Goal: Communication & Community: Ask a question

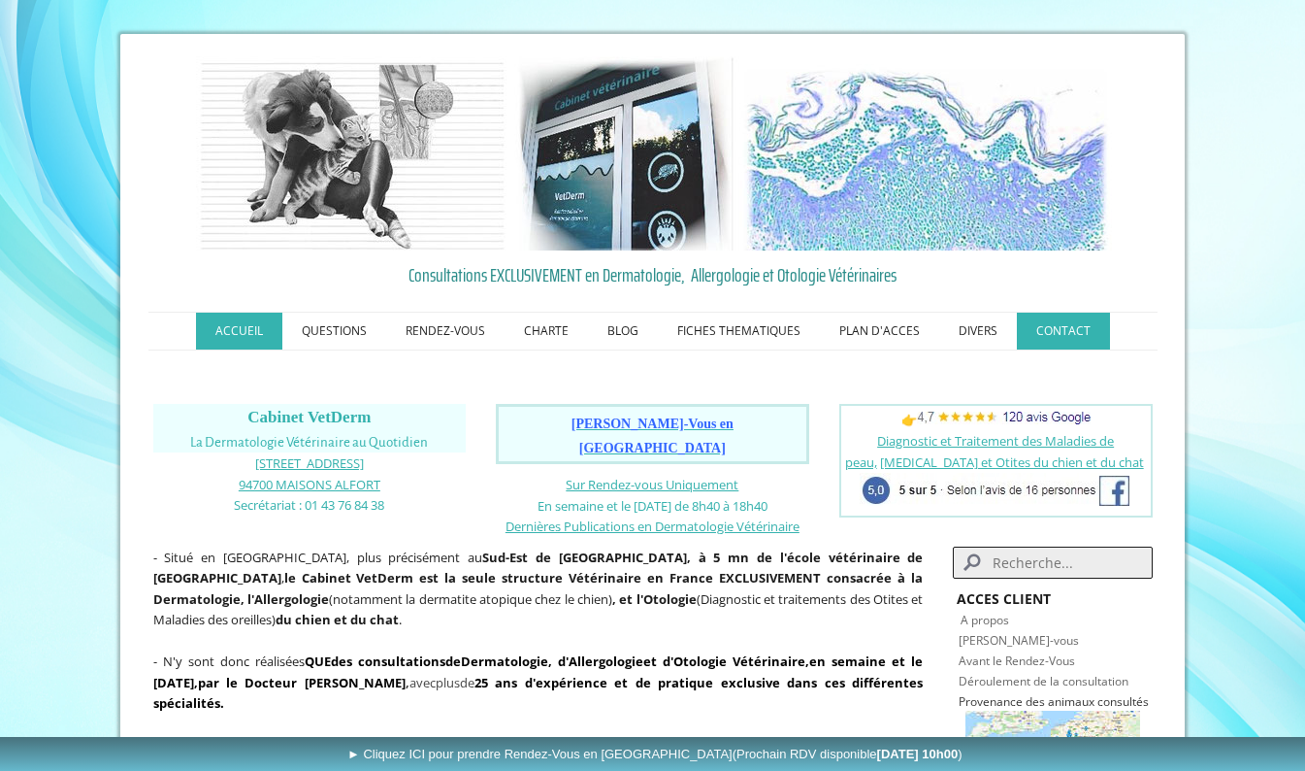
click at [1061, 332] on link "CONTACT" at bounding box center [1063, 331] width 93 height 37
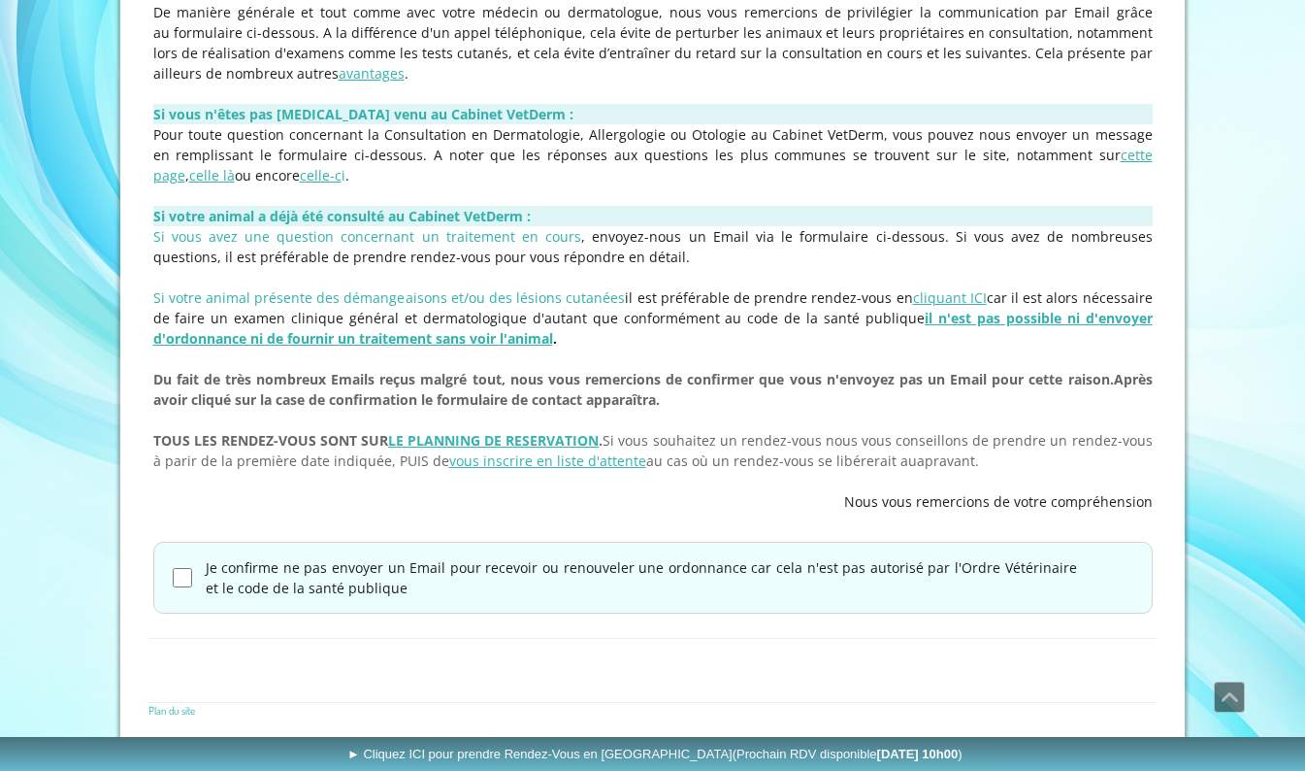
scroll to position [462, 0]
click at [178, 576] on input "Je confirme ne pas envoyer un Email pour recevoir ou renouveler une ordonnance …" at bounding box center [182, 576] width 19 height 19
checkbox input "true"
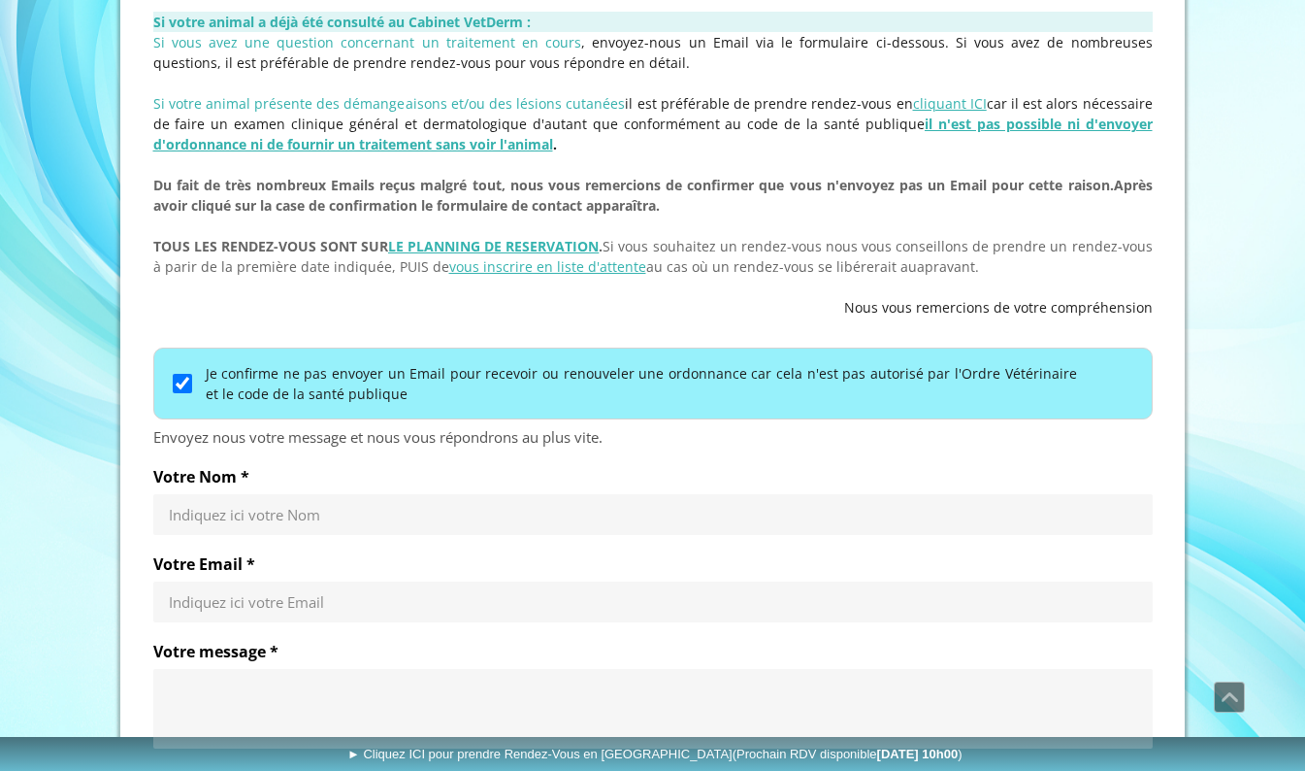
scroll to position [656, 0]
click at [209, 508] on input "Votre Nom *" at bounding box center [653, 513] width 969 height 19
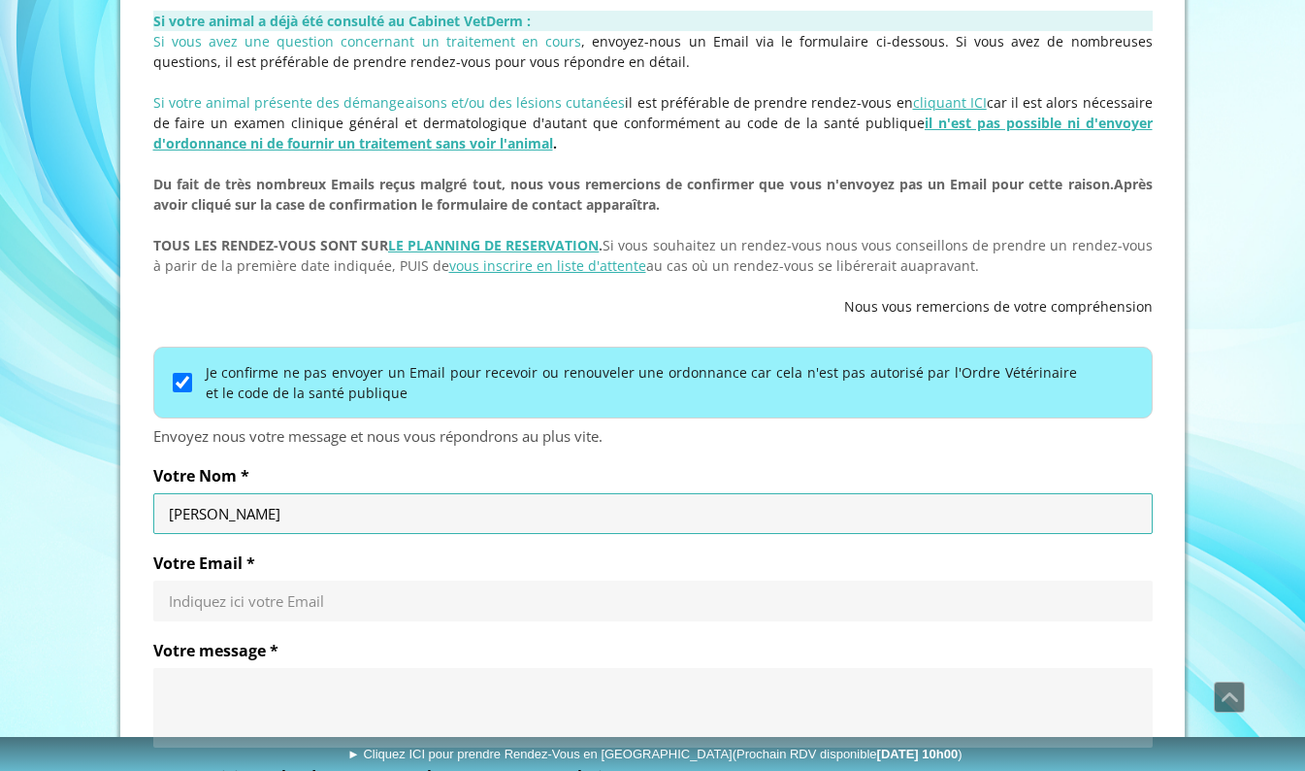
type input "[PERSON_NAME]"
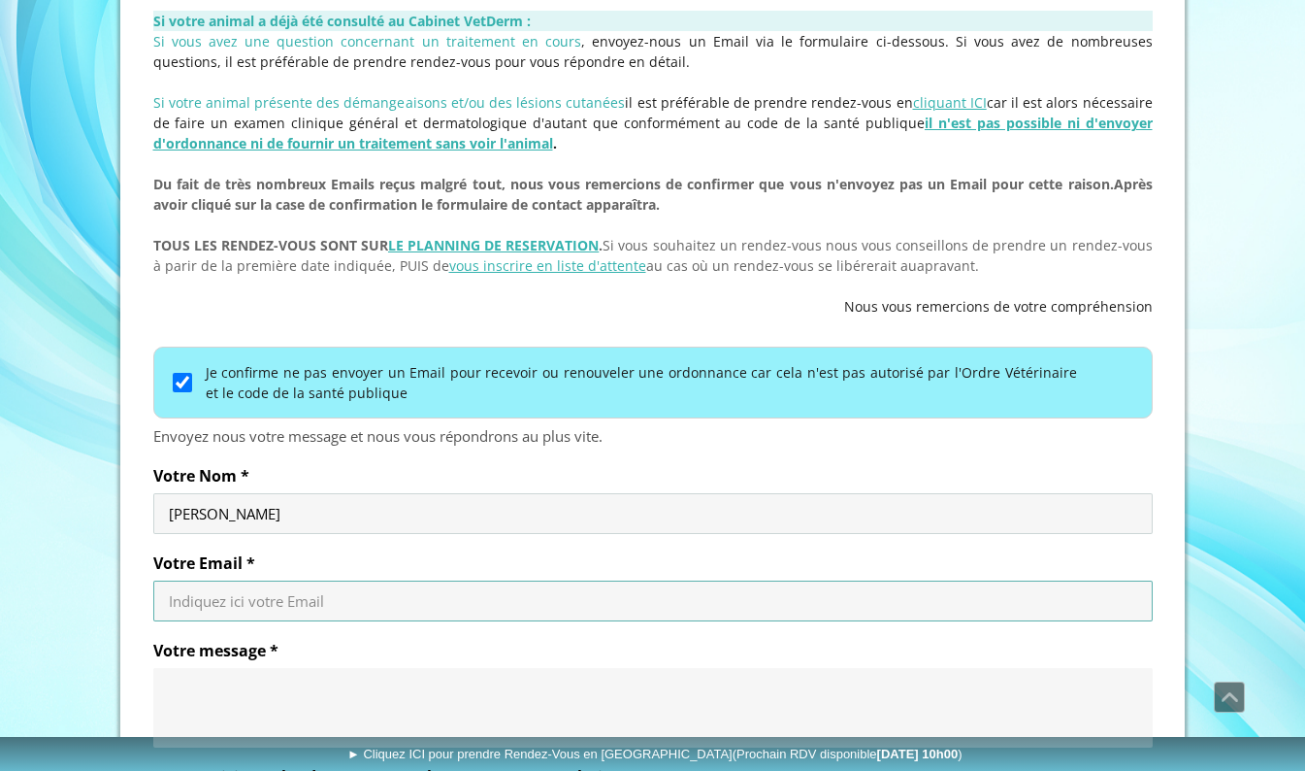
click at [327, 598] on input "Votre Email *" at bounding box center [653, 600] width 969 height 19
drag, startPoint x: 392, startPoint y: 598, endPoint x: 98, endPoint y: 590, distance: 294.2
click at [98, 590] on div "ACCUEIL QUESTIONS RENDEZ-VOUS Les Rendez-Vous au Cabinet VetDerm Les Rendez-Vou…" at bounding box center [652, 250] width 1305 height 1812
click at [305, 605] on input "gsa" at bounding box center [653, 600] width 969 height 19
type input "[EMAIL_ADDRESS][DOMAIN_NAME]"
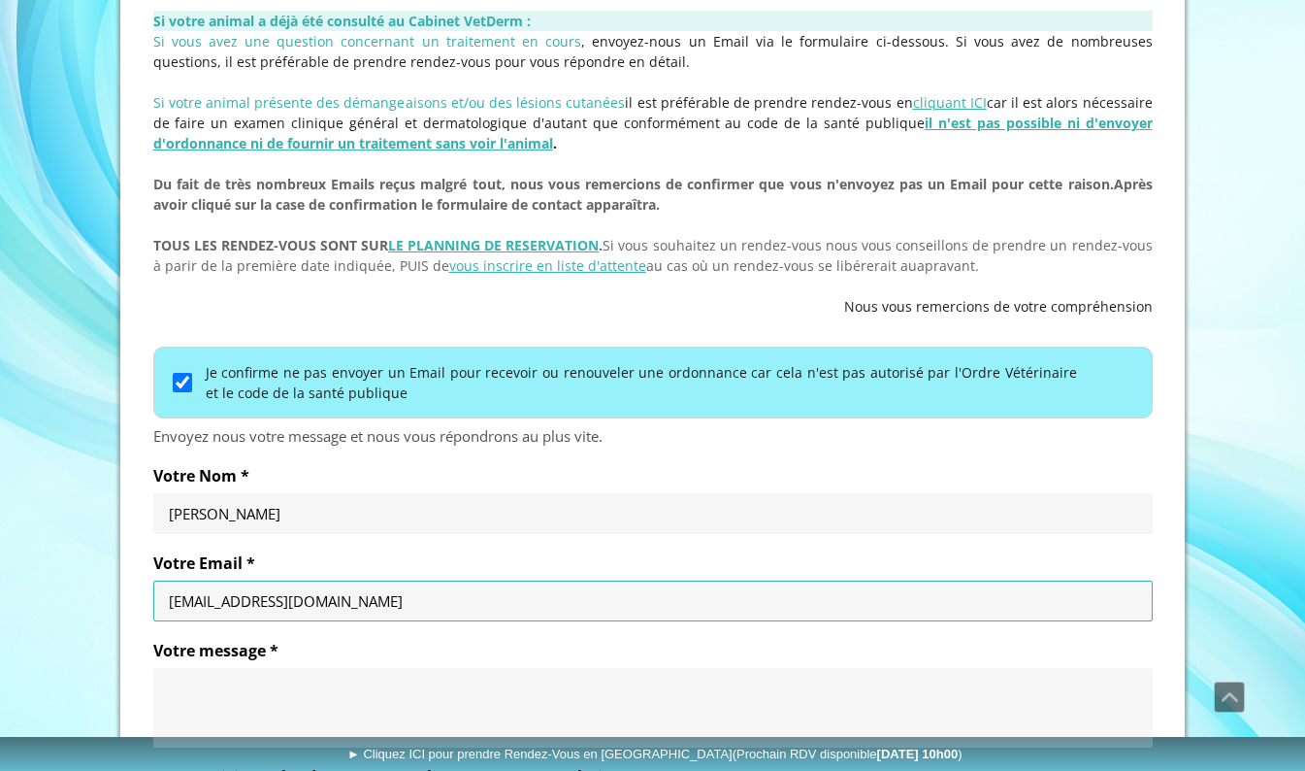
click at [233, 681] on textarea "Votre message *" at bounding box center [653, 707] width 969 height 58
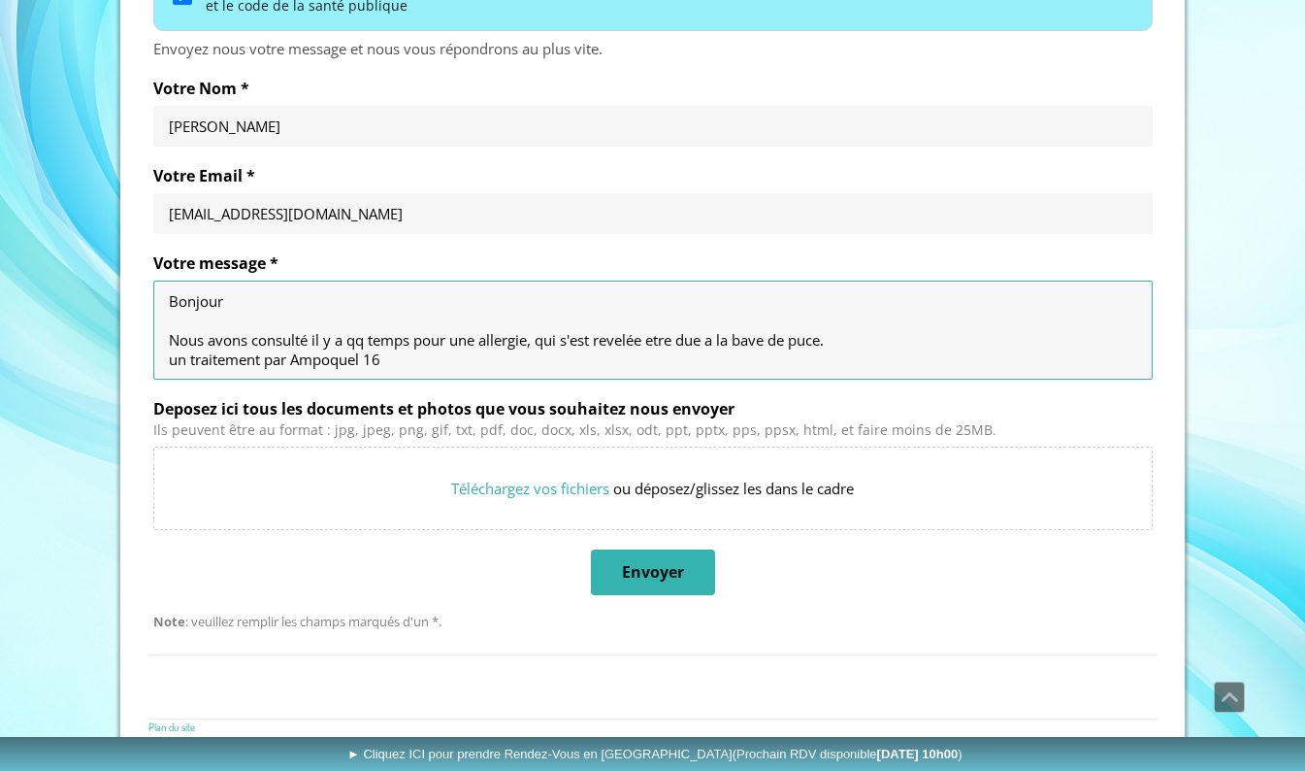
scroll to position [1044, 0]
click at [320, 361] on textarea "Bonjour Nous avons consulté il y a qq temps pour une allergie, qui s'est revelé…" at bounding box center [653, 329] width 969 height 78
click at [611, 340] on textarea "Bonjour Nous avons consulté il y a qq temps pour une allergie, qui s'est revelé…" at bounding box center [653, 329] width 969 height 78
click at [659, 339] on textarea "Bonjour Nous avons consulté il y a qq temps pour une allergie, qui s'est révelé…" at bounding box center [653, 329] width 969 height 78
click at [380, 358] on textarea "Bonjour Nous avons consulté il y a qq temps pour une allergie, qui s'est révelé…" at bounding box center [653, 329] width 969 height 78
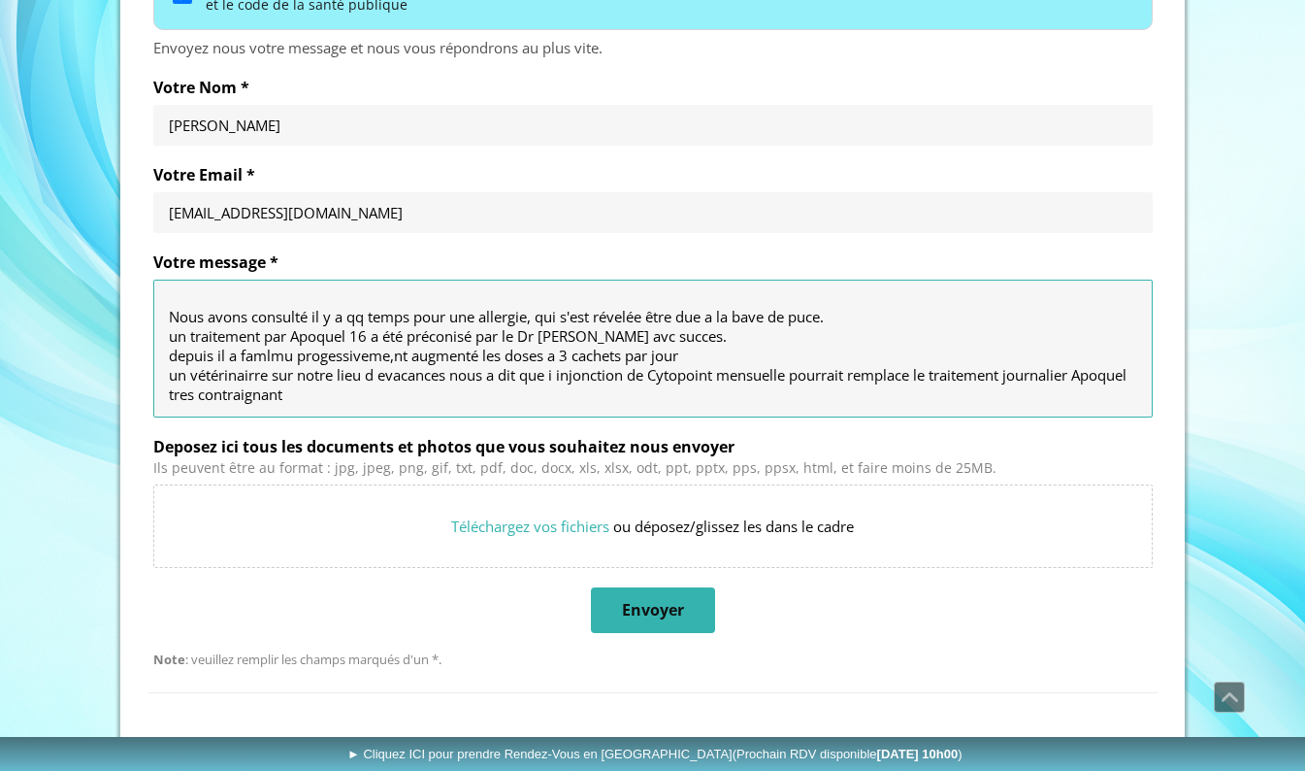
scroll to position [0, 0]
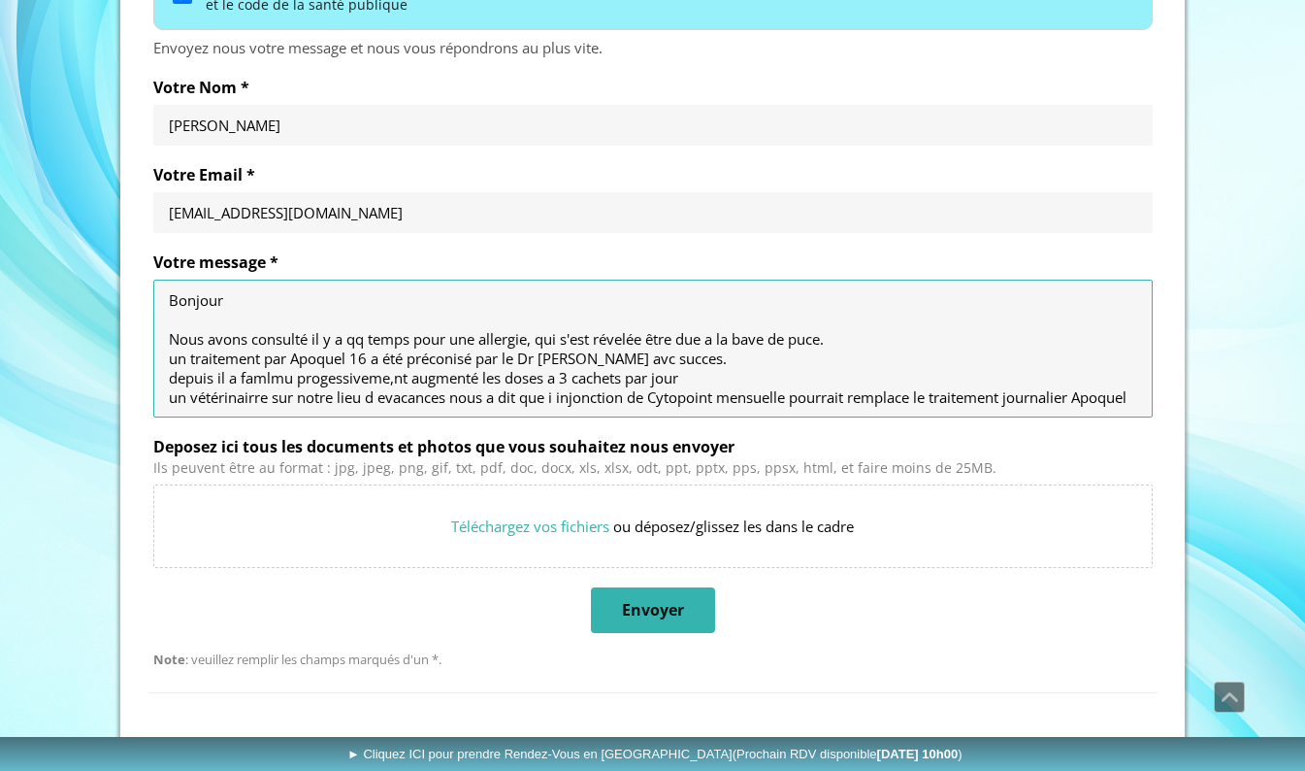
click at [309, 344] on textarea "Bonjour Nous avons consulté il y a qq temps pour une allergie, qui s'est révelé…" at bounding box center [653, 348] width 969 height 116
click at [794, 338] on textarea "Bonjour Nous avons consulté pour notre chien Gatsby, il y a qq temps pour une a…" at bounding box center [653, 348] width 969 height 116
click at [798, 342] on textarea "Bonjour Nous avons consulté pour notre chien Gatsby, il y a qq temps pour une a…" at bounding box center [653, 348] width 969 height 116
click at [612, 358] on textarea "Bonjour Nous avons consulté pour notre chien Gatsby, il y a qq temps pour une a…" at bounding box center [653, 348] width 969 height 116
click at [175, 360] on textarea "Bonjour Nous avons consulté pour notre chien Gatsby, il y a qq temps pour une a…" at bounding box center [653, 348] width 969 height 116
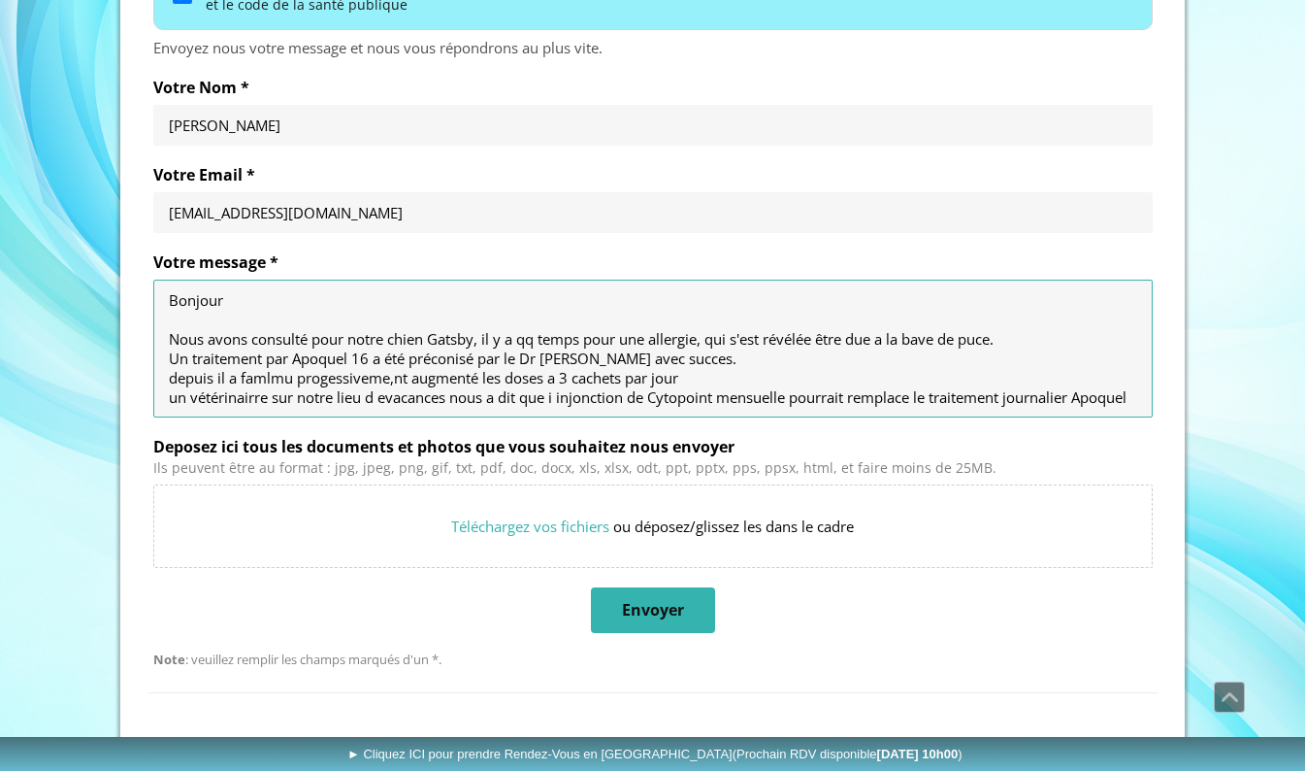
click at [176, 380] on textarea "Bonjour Nous avons consulté pour notre chien Gatsby, il y a qq temps pour une a…" at bounding box center [653, 348] width 969 height 116
click at [288, 380] on textarea "Bonjour Nous avons consulté pour notre chien Gatsby, il y a qq temps pour une a…" at bounding box center [653, 348] width 969 height 116
click at [306, 380] on textarea "Bonjour Nous avons consulté pour notre chien Gatsby, il y a qq temps pour une a…" at bounding box center [653, 348] width 969 height 116
click at [382, 383] on textarea "Bonjour Nous avons consulté pour notre chien Gatsby, il y a qq temps pour une a…" at bounding box center [653, 348] width 969 height 116
click at [461, 380] on textarea "Bonjour Nous avons consulté pour notre chien Gatsby, il y a qq temps pour une a…" at bounding box center [653, 348] width 969 height 116
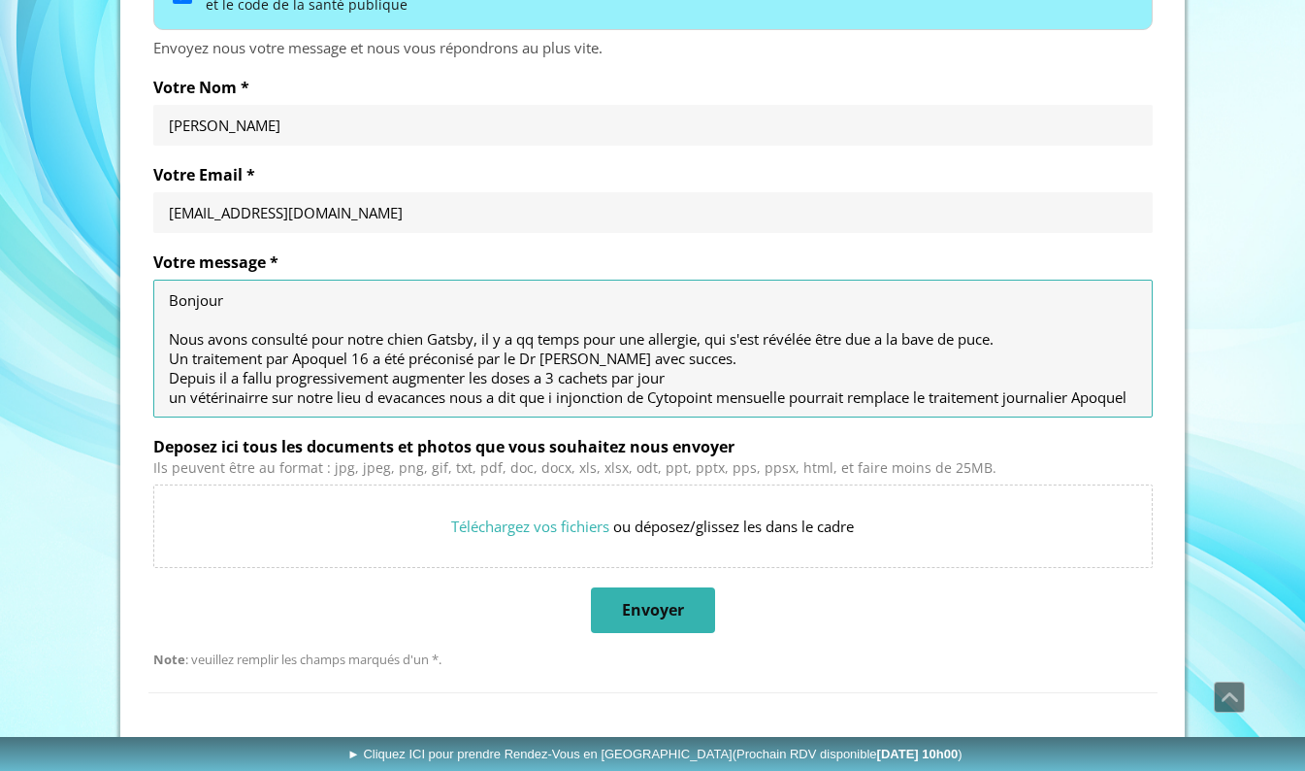
click at [174, 397] on textarea "Bonjour Nous avons consulté pour notre chien Gatsby, il y a qq temps pour une a…" at bounding box center [653, 348] width 969 height 116
click at [258, 400] on textarea "Bonjour Nous avons consulté pour notre chien Gatsby, il y a qq temps pour une a…" at bounding box center [653, 348] width 969 height 116
click at [382, 398] on textarea "Bonjour Nous avons consulté pour notre chien Gatsby, il y a qq temps pour une a…" at bounding box center [653, 348] width 969 height 116
click at [550, 396] on textarea "Bonjour Nous avons consulté pour notre chien Gatsby, il y a qq temps pour une a…" at bounding box center [653, 348] width 969 height 116
click at [554, 398] on textarea "Bonjour Nous avons consulté pour notre chien Gatsby, il y a qq temps pour une a…" at bounding box center [653, 348] width 969 height 116
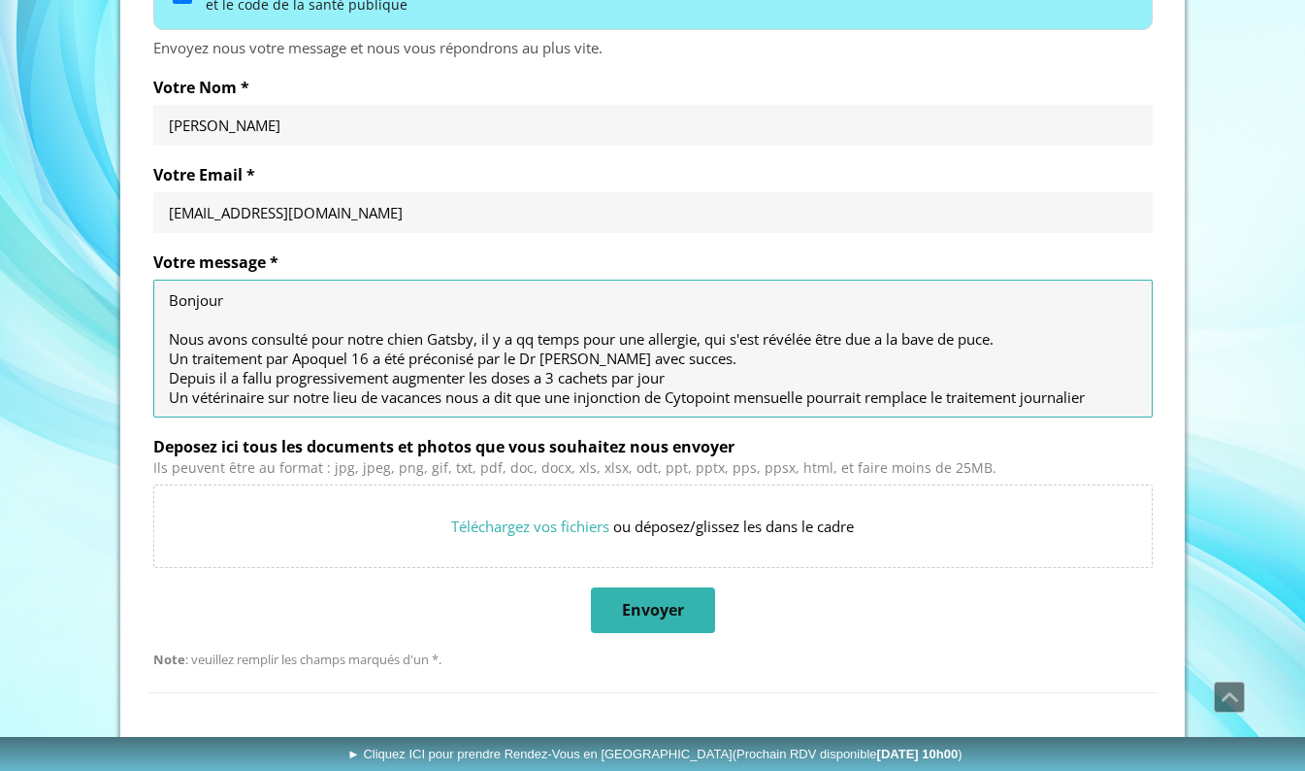
click at [605, 400] on textarea "Bonjour Nous avons consulté pour notre chien Gatsby, il y a qq temps pour une a…" at bounding box center [653, 348] width 969 height 116
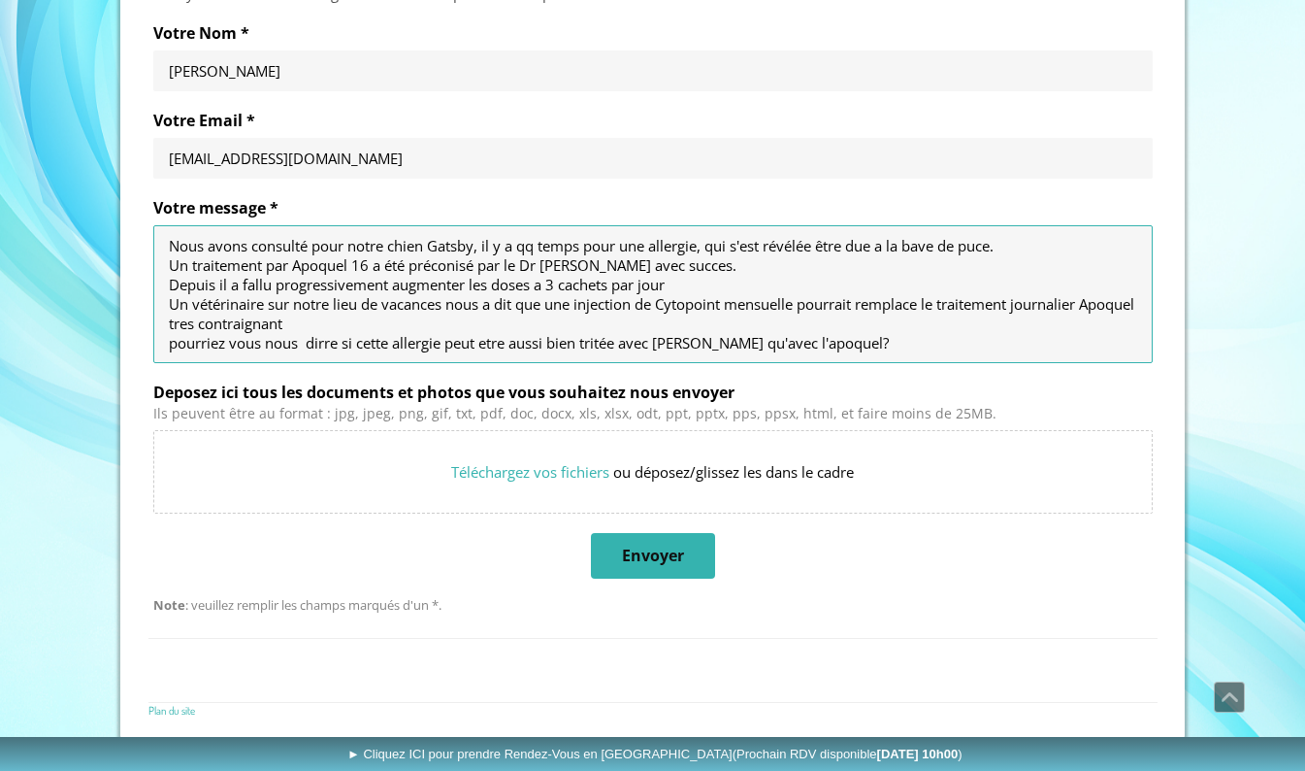
scroll to position [78, 0]
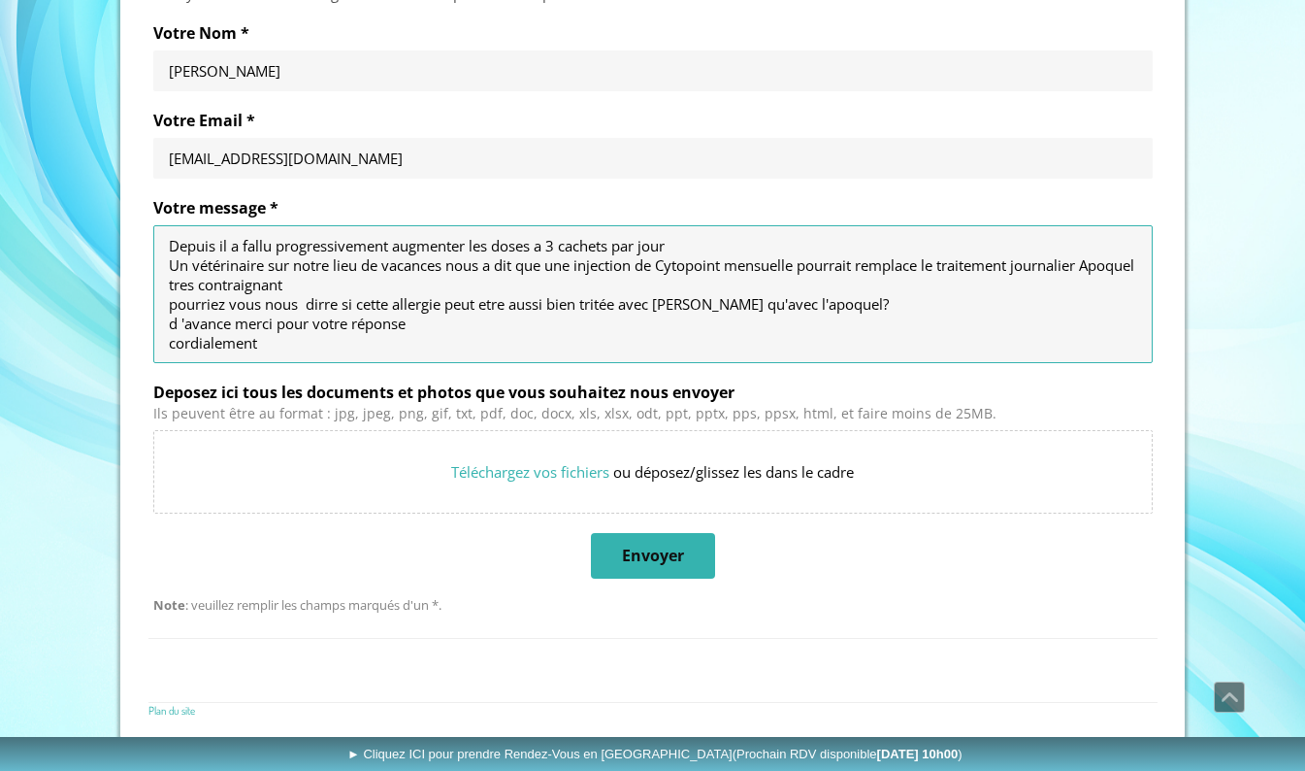
click at [246, 285] on textarea "Bonjour Nous avons consulté pour notre chien Gatsby, il y a qq temps pour une a…" at bounding box center [653, 294] width 969 height 116
click at [384, 280] on textarea "Bonjour Nous avons consulté pour notre chien Gatsby, il y a qq temps pour une a…" at bounding box center [653, 294] width 969 height 116
click at [676, 285] on textarea "Bonjour Nous avons consulté pour notre chien Gatsby, il y a qq temps pour une a…" at bounding box center [653, 294] width 969 height 116
click at [174, 308] on textarea "Bonjour Nous avons consulté pour notre chien Gatsby, il y a qq temps pour une a…" at bounding box center [653, 294] width 969 height 116
click at [330, 306] on textarea "Bonjour Nous avons consulté pour notre chien Gatsby, il y a qq temps pour une a…" at bounding box center [653, 294] width 969 height 116
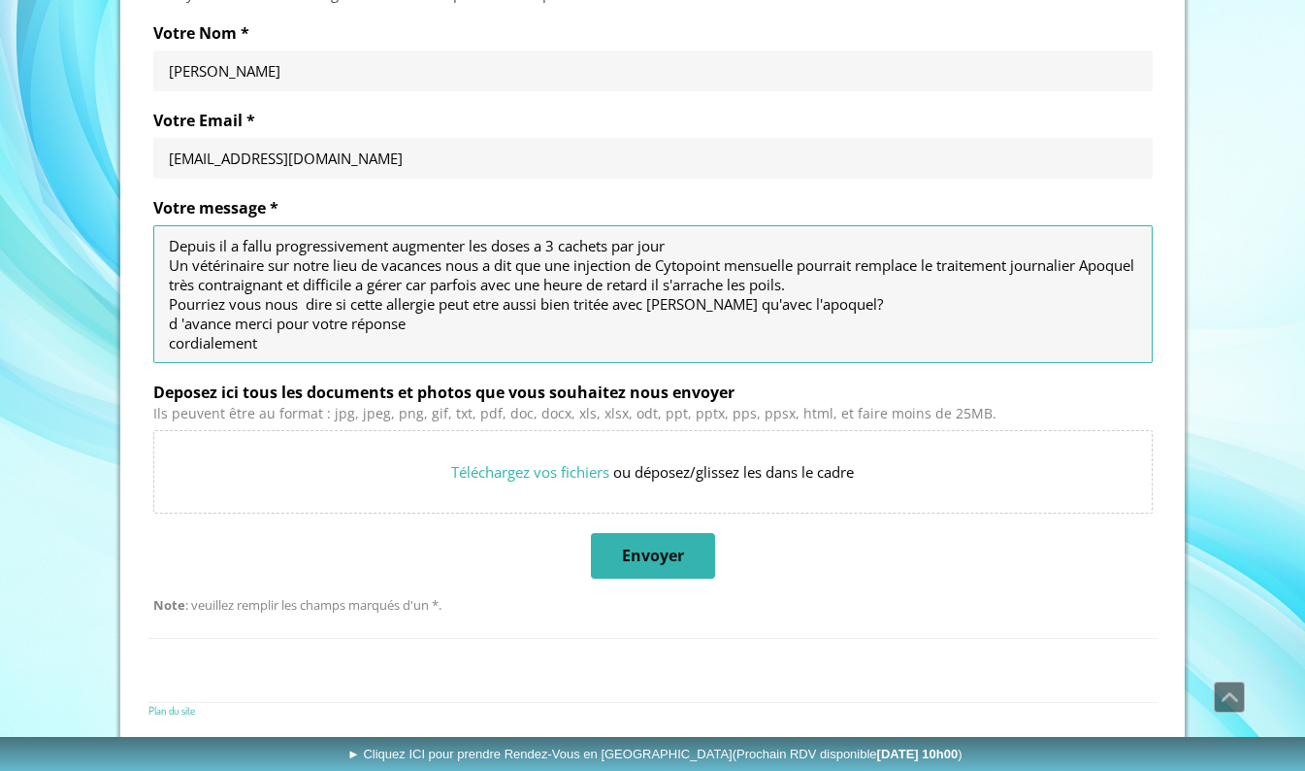
click at [482, 304] on textarea "Bonjour Nous avons consulté pour notre chien Gatsby, il y a qq temps pour une a…" at bounding box center [653, 294] width 969 height 116
click at [589, 302] on textarea "Bonjour Nous avons consulté pour notre chien Gatsby, il y a qq temps pour une a…" at bounding box center [653, 294] width 969 height 116
click at [800, 308] on textarea "Bonjour Nous avons consulté pour notre chien Gatsby, il y a qq temps pour une a…" at bounding box center [653, 294] width 969 height 116
click at [308, 342] on textarea "Bonjour Nous avons consulté pour notre chien Gatsby, il y a qq temps pour une a…" at bounding box center [653, 294] width 969 height 116
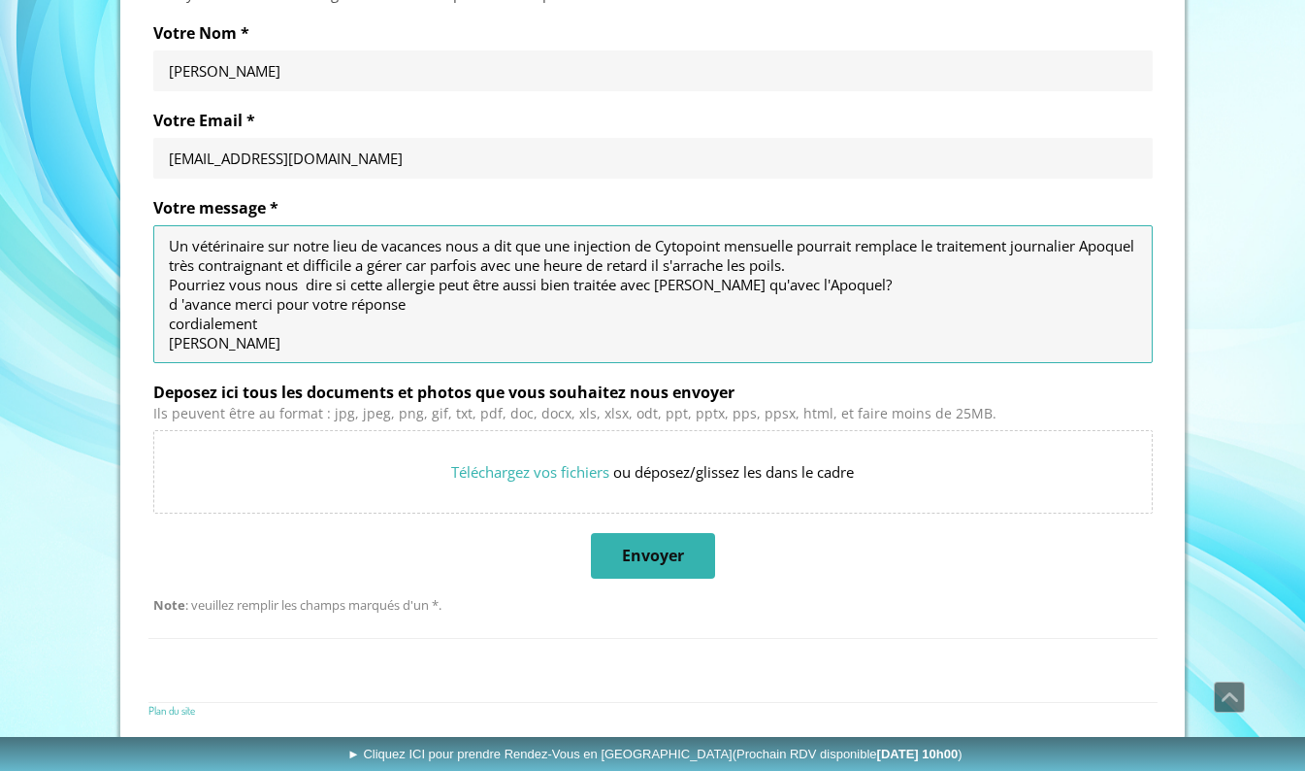
click at [259, 343] on textarea "Bonjour Nous avons consulté pour notre chien Gatsby, il y a qq temps pour une a…" at bounding box center [653, 294] width 969 height 116
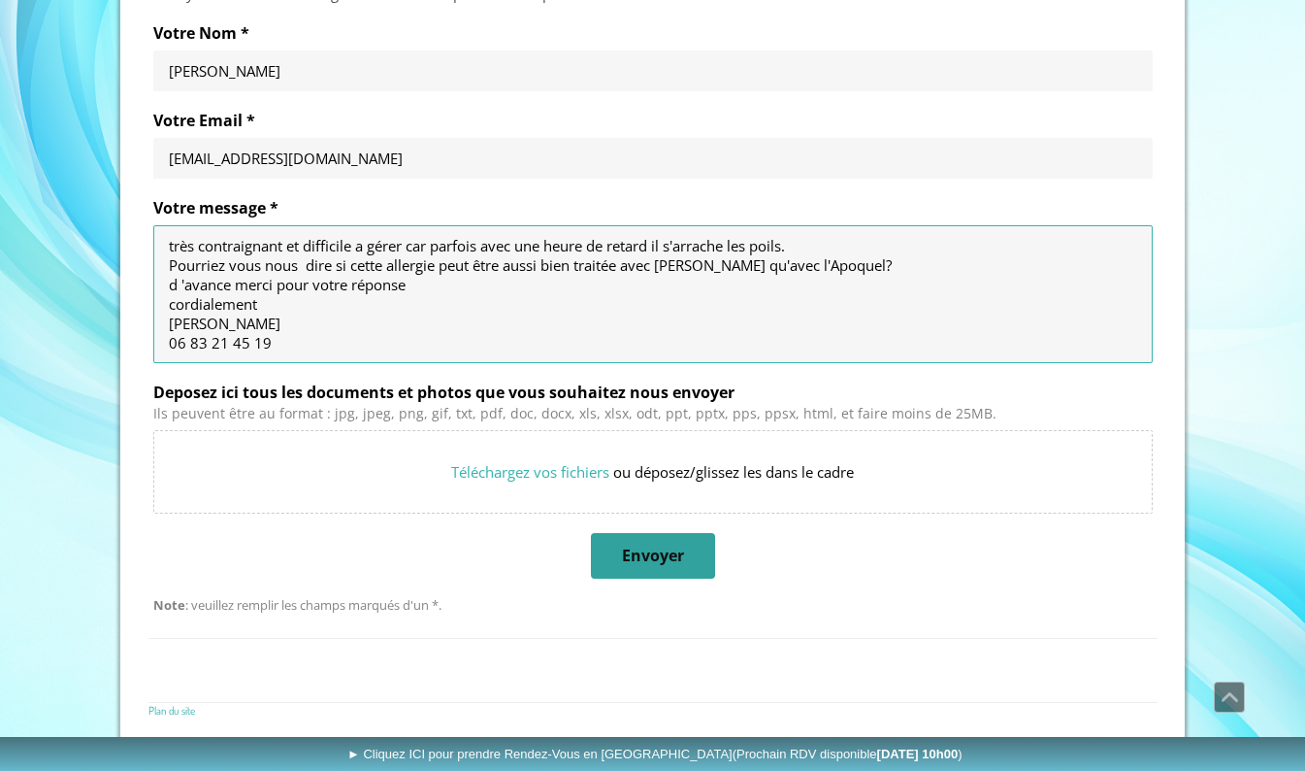
type textarea "Bonjour Nous avons consulté pour notre chien Gatsby, il y a qq temps pour une a…"
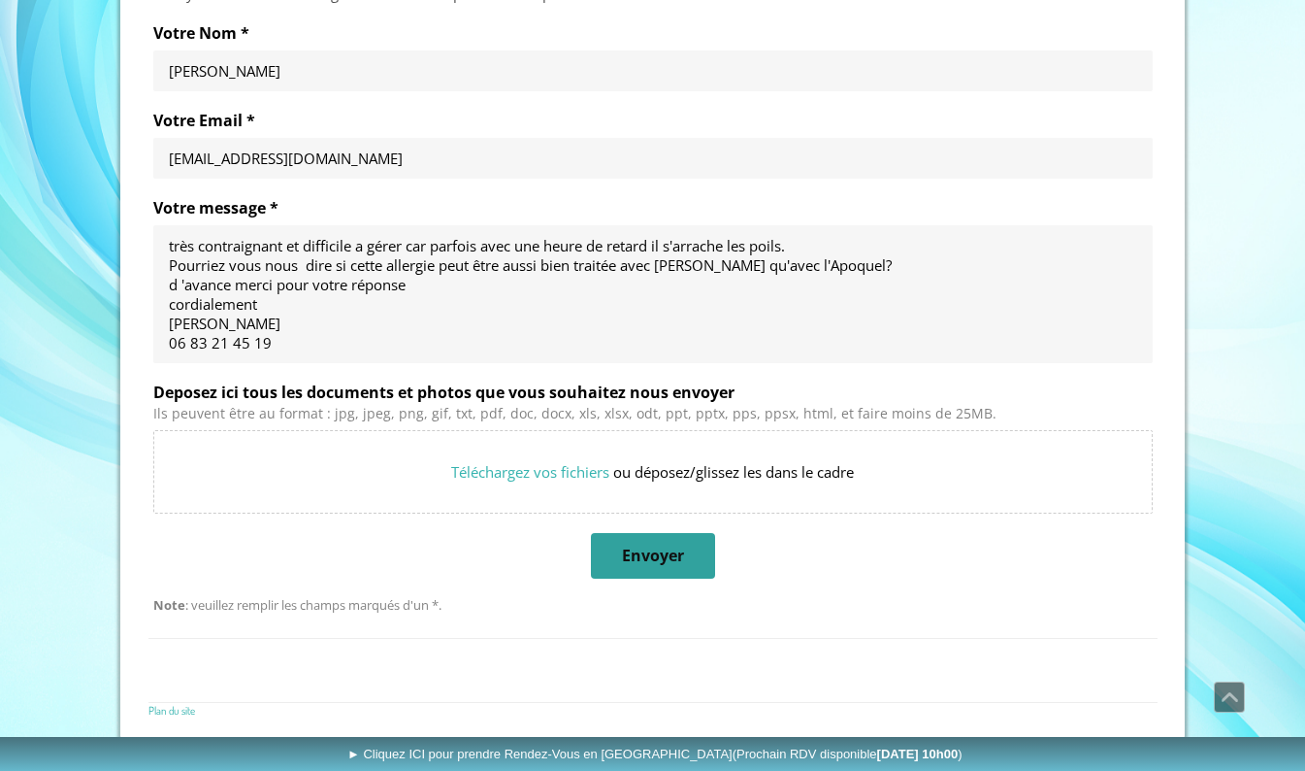
click at [641, 556] on span "Envoyer" at bounding box center [653, 555] width 62 height 20
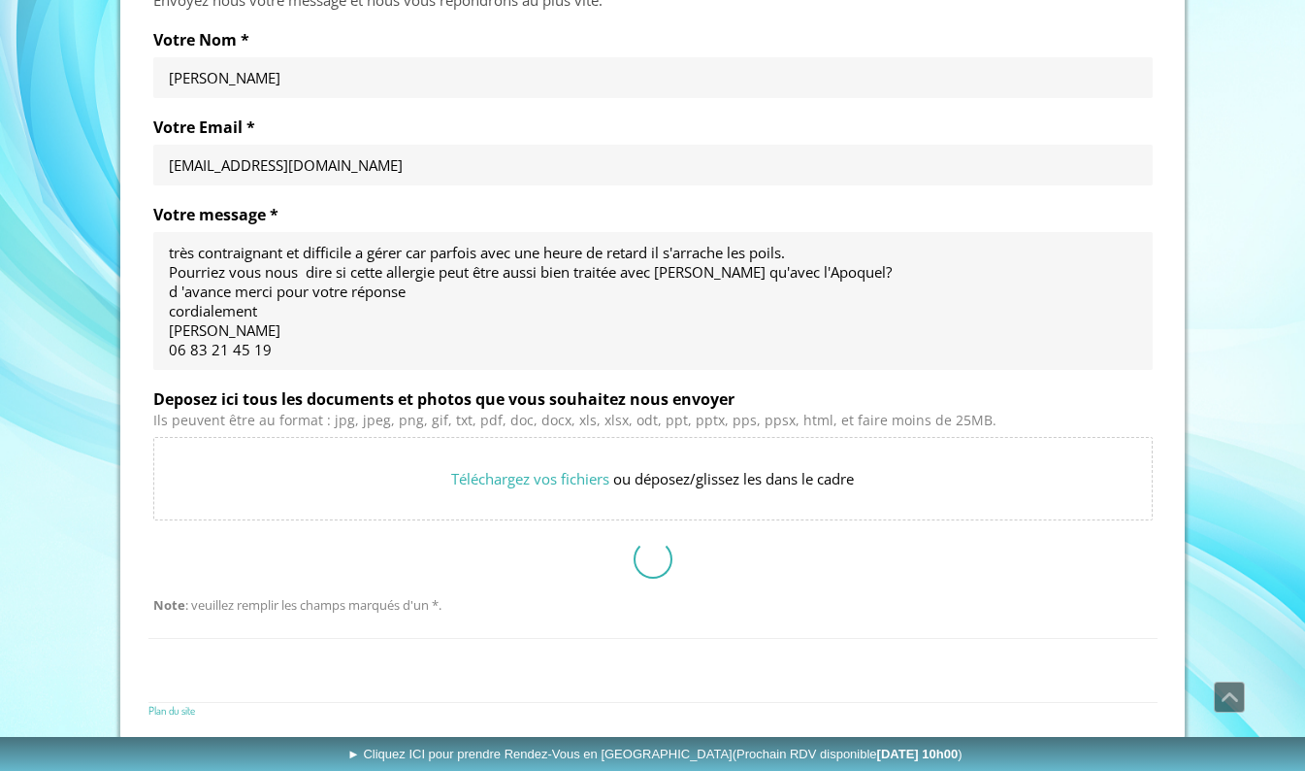
scroll to position [650, 0]
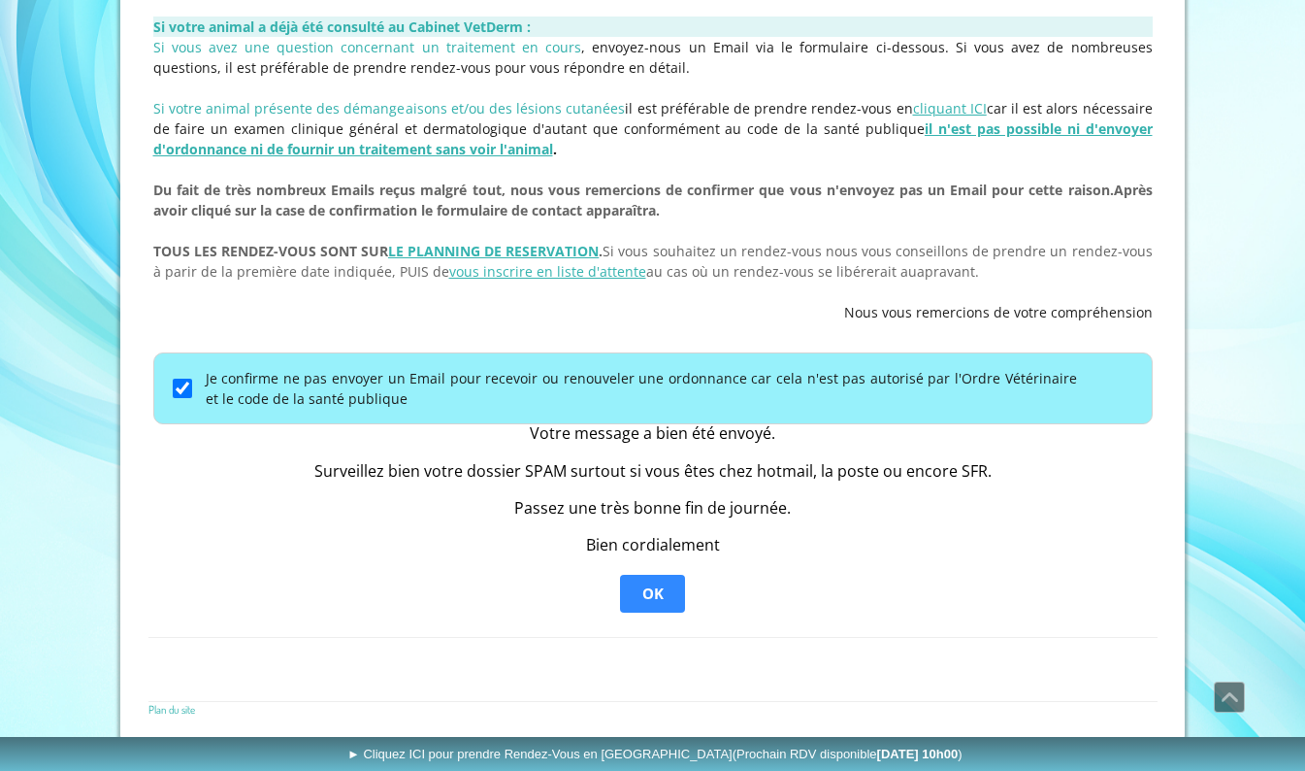
click at [656, 590] on span "OK" at bounding box center [653, 593] width 21 height 19
